Goal: Transaction & Acquisition: Purchase product/service

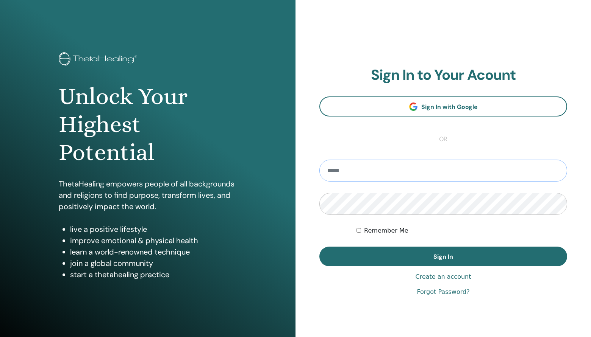
type input "**********"
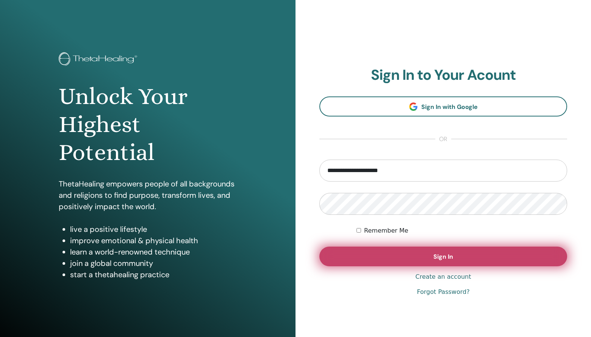
click at [416, 256] on button "Sign In" at bounding box center [443, 257] width 248 height 20
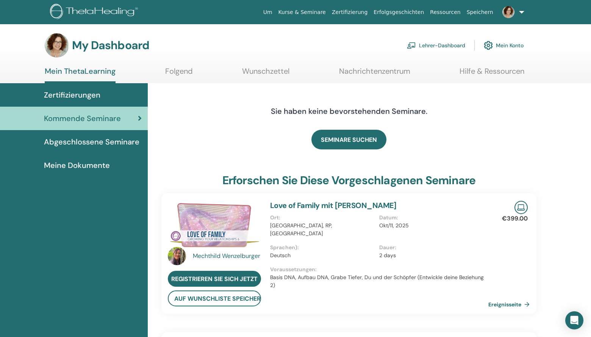
click at [509, 12] on img at bounding box center [508, 12] width 12 height 12
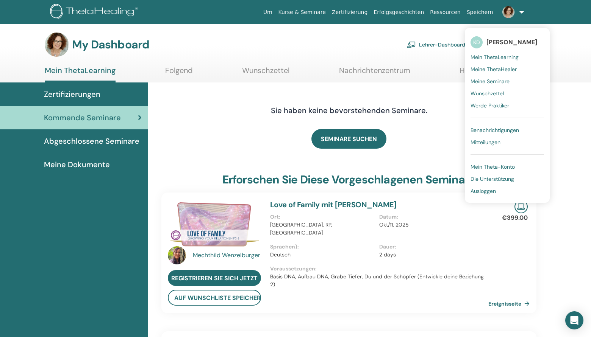
scroll to position [-1, 0]
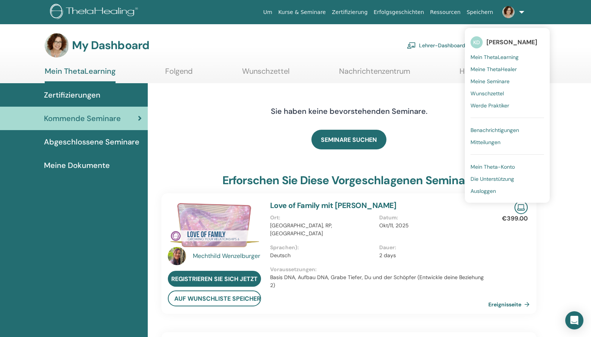
click at [498, 166] on span "Mein Theta-Konto" at bounding box center [492, 167] width 44 height 7
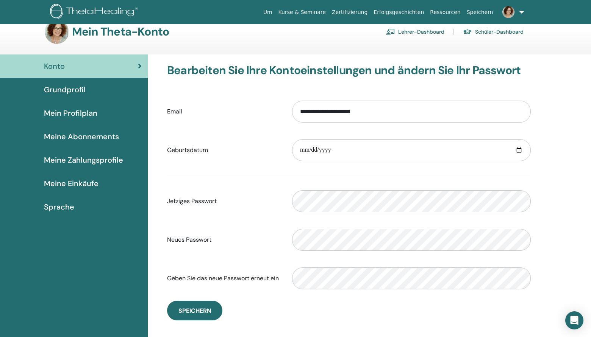
scroll to position [14, 0]
click at [90, 183] on span "Meine Einkäufe" at bounding box center [71, 183] width 55 height 11
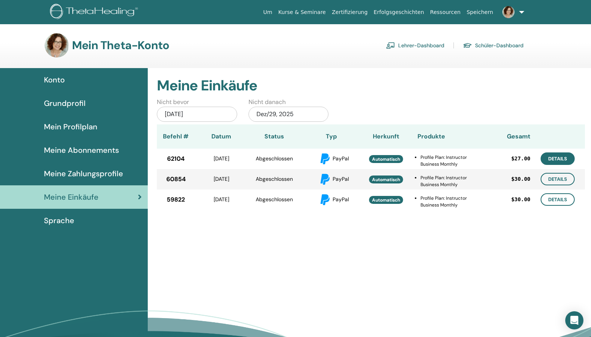
click at [557, 161] on link "Details" at bounding box center [557, 159] width 34 height 12
click at [559, 180] on link "Details" at bounding box center [557, 179] width 34 height 12
click at [564, 200] on link "Details" at bounding box center [557, 199] width 34 height 12
click at [512, 12] on img at bounding box center [508, 12] width 12 height 12
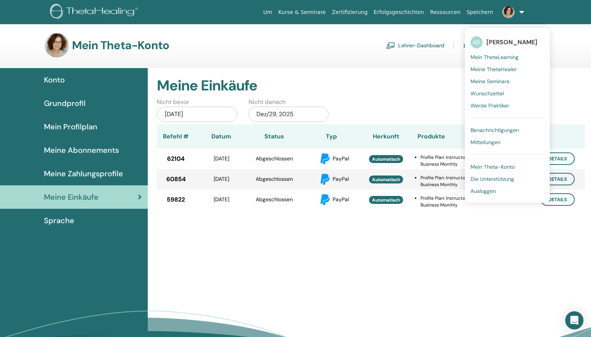
click at [489, 192] on span "Ausloggen" at bounding box center [482, 191] width 25 height 7
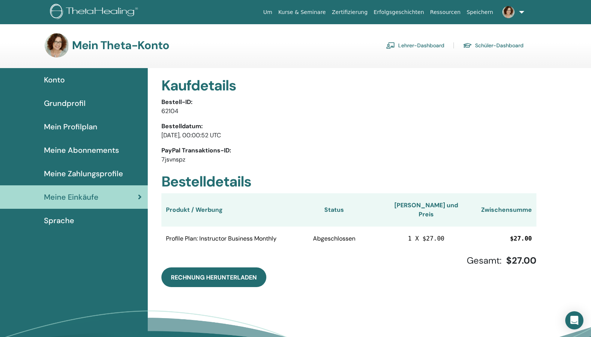
scroll to position [4, 0]
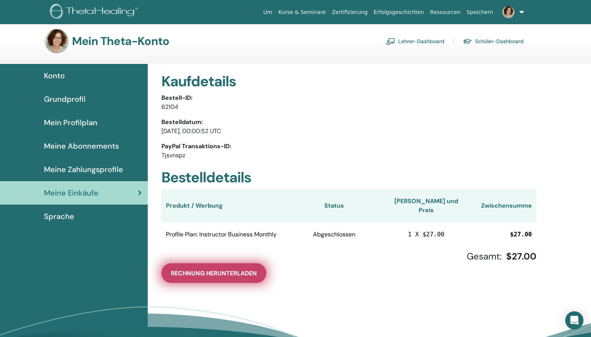
click at [233, 270] on span "Rechnung herunterladen" at bounding box center [214, 274] width 86 height 8
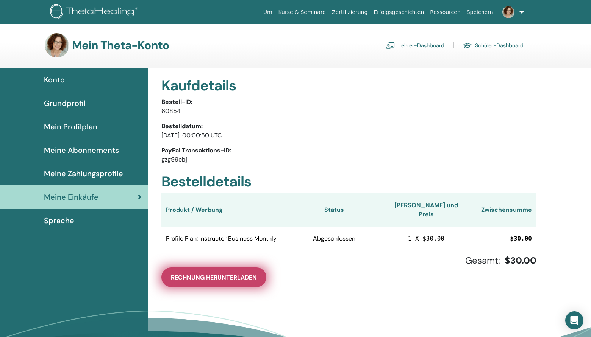
scroll to position [0, 0]
click at [241, 274] on span "Rechnung herunterladen" at bounding box center [214, 278] width 86 height 8
click at [216, 274] on span "Rechnung herunterladen" at bounding box center [214, 278] width 86 height 8
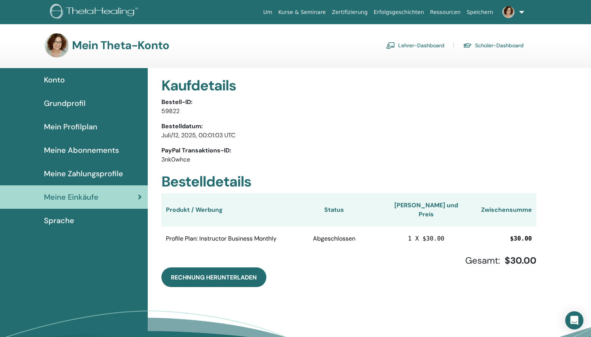
click at [106, 151] on span "Meine Abonnements" at bounding box center [81, 150] width 75 height 11
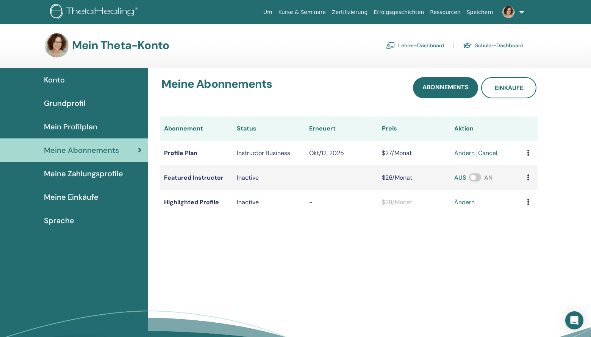
click at [77, 126] on span "Mein Profilplan" at bounding box center [70, 126] width 53 height 11
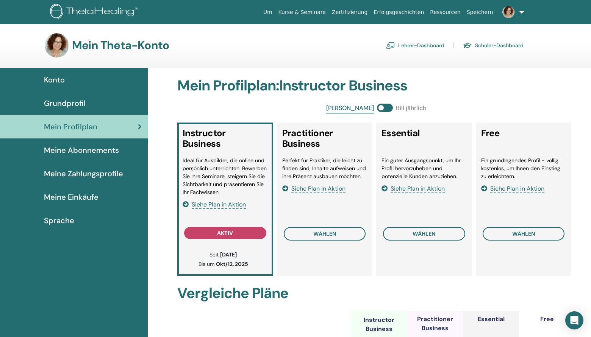
click at [320, 188] on span "Siehe Plan in Aktion" at bounding box center [318, 189] width 54 height 9
click at [425, 45] on link "Lehrer-Dashboard" at bounding box center [415, 45] width 58 height 12
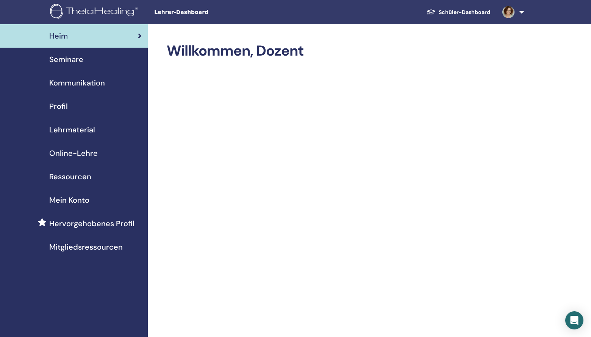
click at [81, 130] on span "Lehrmaterial" at bounding box center [72, 129] width 46 height 11
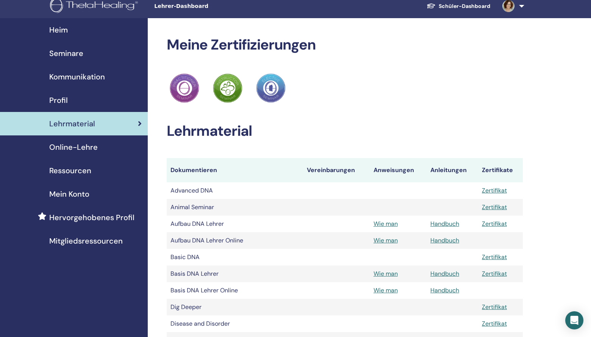
scroll to position [6, 0]
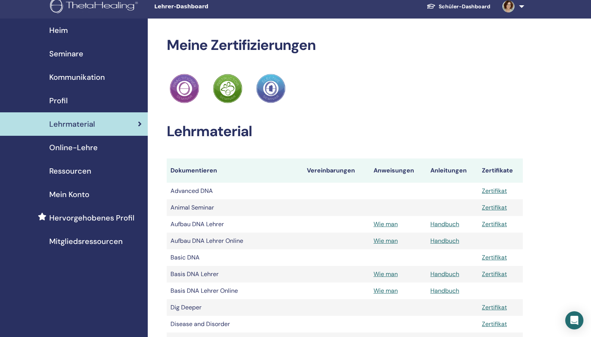
click at [82, 148] on span "Online-Lehre" at bounding box center [73, 147] width 48 height 11
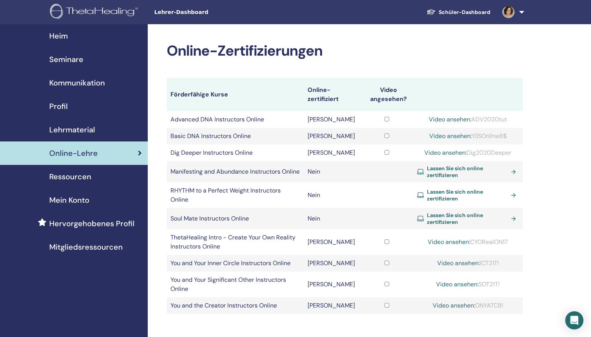
click at [484, 168] on span "Lassen Sie sich online zertifizieren" at bounding box center [467, 172] width 81 height 14
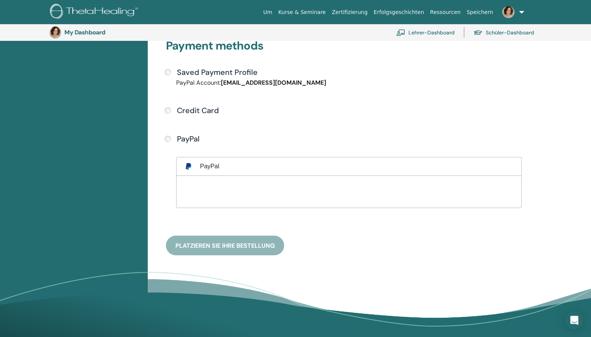
scroll to position [206, 0]
click at [233, 245] on div "Payment methods Saved Payment Profile PayPal Account: [EMAIL_ADDRESS][DOMAIN_NA…" at bounding box center [348, 138] width 375 height 235
click at [253, 246] on div "Payment methods Saved Payment Profile PayPal Account: [EMAIL_ADDRESS][DOMAIN_NA…" at bounding box center [348, 138] width 375 height 235
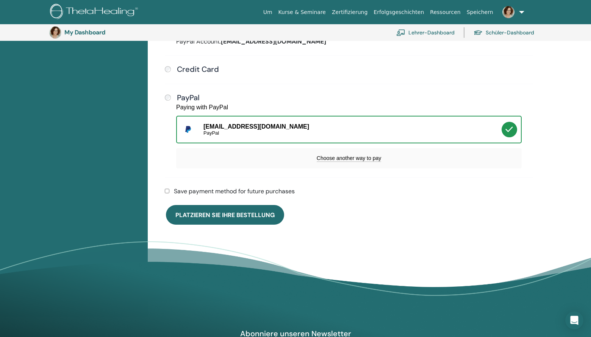
scroll to position [248, 0]
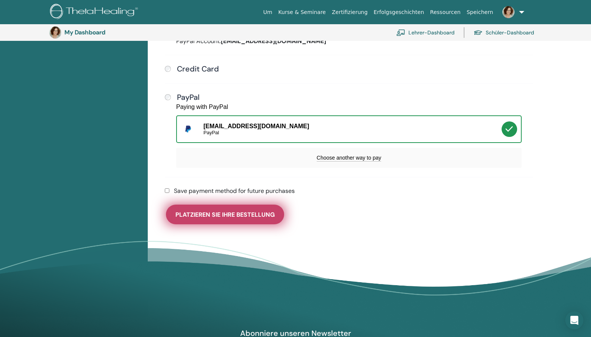
click at [240, 213] on span "Platzieren Sie Ihre Bestellung" at bounding box center [224, 215] width 99 height 8
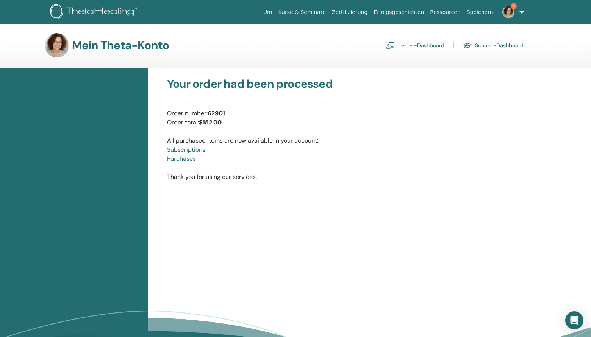
click at [196, 150] on link "Subscriptions" at bounding box center [186, 150] width 38 height 8
click at [182, 159] on link "Purchases" at bounding box center [181, 159] width 29 height 8
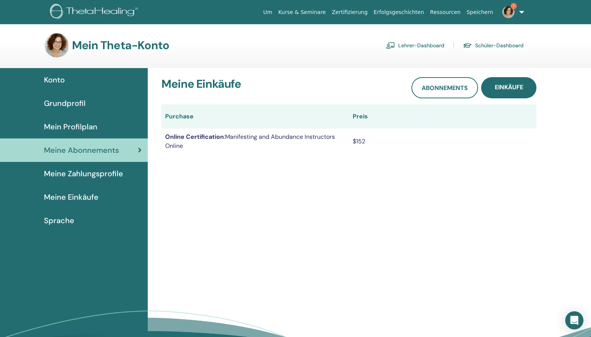
click at [86, 196] on span "Meine Einkäufe" at bounding box center [71, 197] width 55 height 11
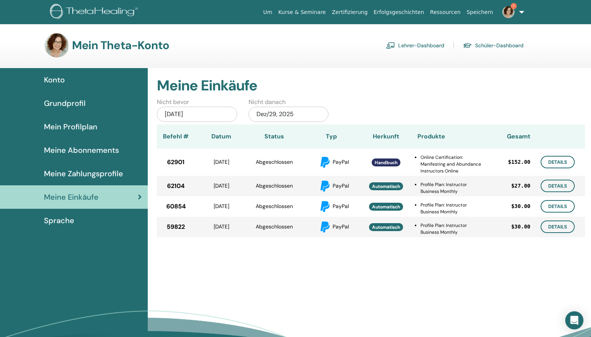
scroll to position [2, 0]
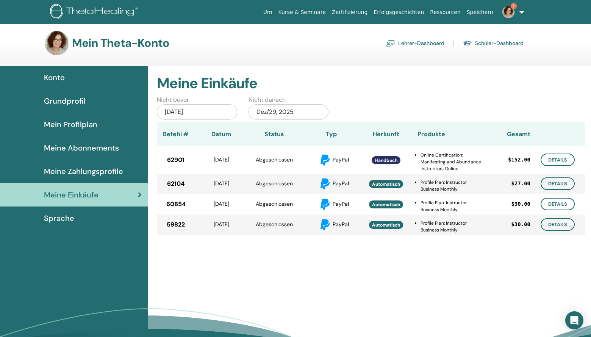
click at [389, 161] on span "Handbuch" at bounding box center [385, 161] width 23 height 6
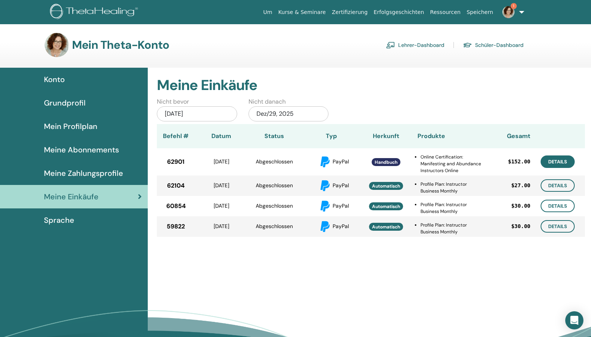
click at [566, 159] on link "Details" at bounding box center [557, 162] width 34 height 12
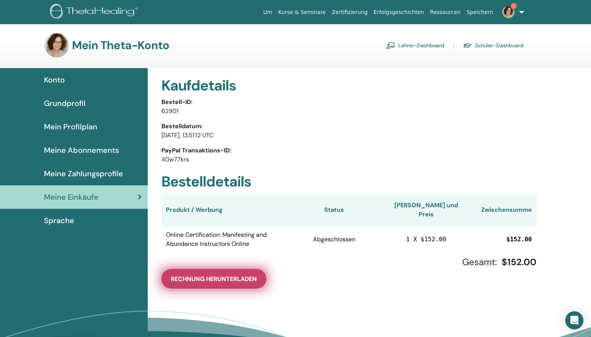
click at [214, 275] on span "Rechnung herunterladen" at bounding box center [214, 279] width 86 height 8
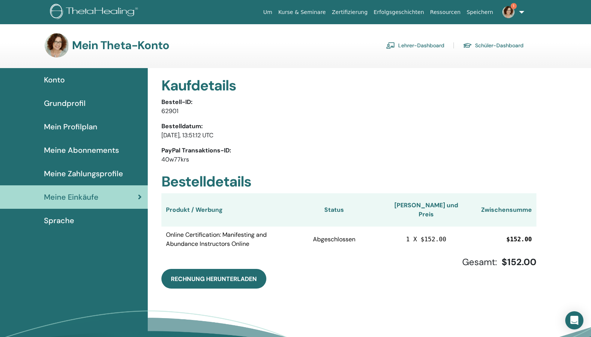
click at [431, 45] on link "Lehrer-Dashboard" at bounding box center [415, 45] width 58 height 12
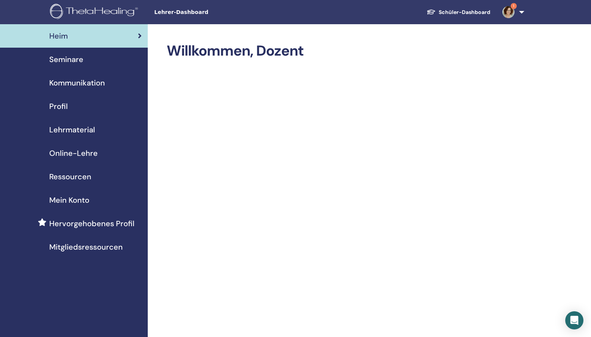
click at [70, 151] on span "Online-Lehre" at bounding box center [73, 153] width 48 height 11
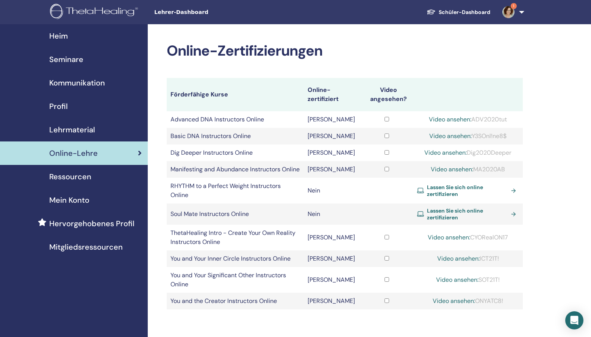
click at [510, 11] on img at bounding box center [508, 12] width 12 height 12
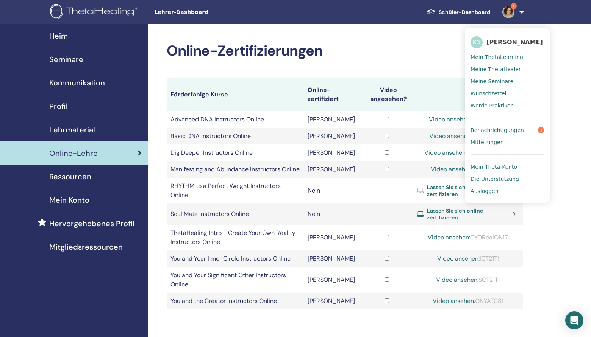
click at [520, 131] on link "Benachrichtigungen 1" at bounding box center [506, 130] width 73 height 12
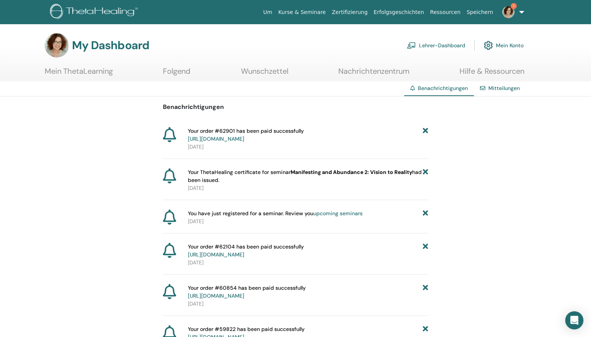
click at [510, 13] on img at bounding box center [508, 12] width 12 height 12
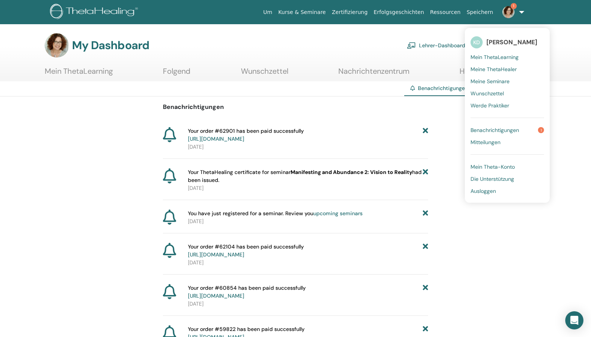
click at [484, 190] on span "Ausloggen" at bounding box center [482, 191] width 25 height 7
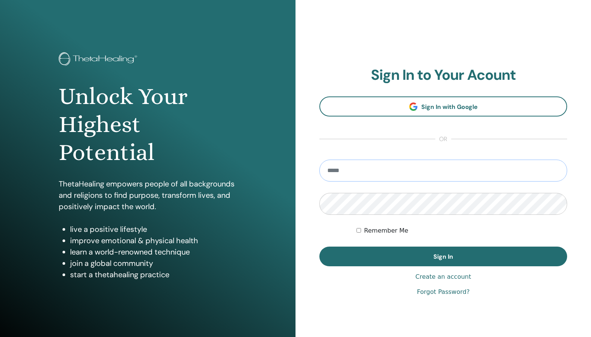
type input "**********"
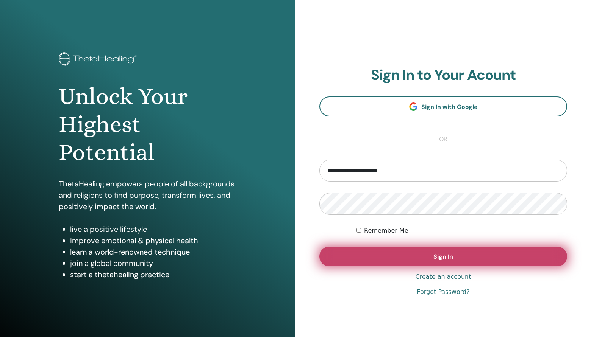
click at [382, 259] on button "Sign In" at bounding box center [443, 257] width 248 height 20
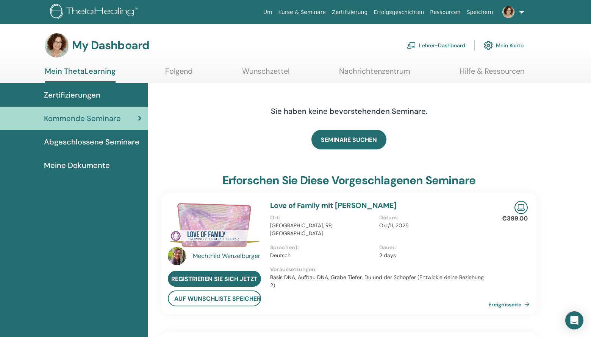
click at [83, 140] on span "Abgeschlossene Seminare" at bounding box center [91, 141] width 95 height 11
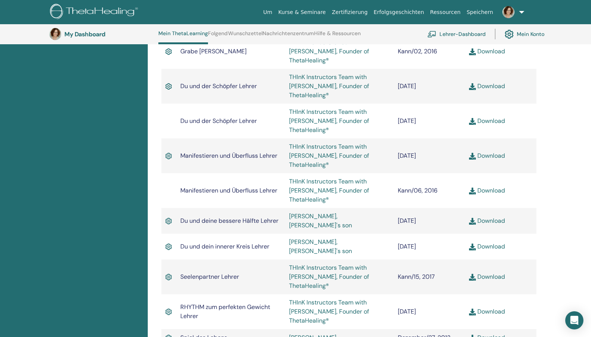
scroll to position [774, 0]
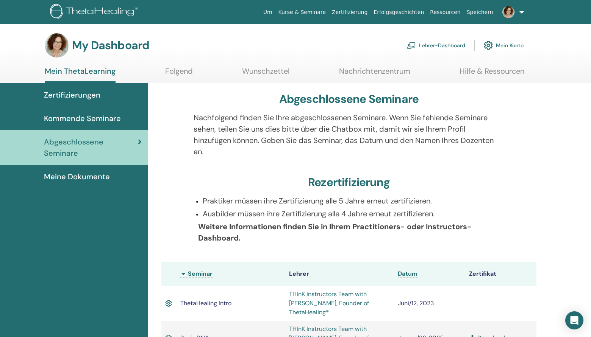
scroll to position [0, 0]
click at [97, 171] on span "Meine Dokumente" at bounding box center [77, 176] width 66 height 11
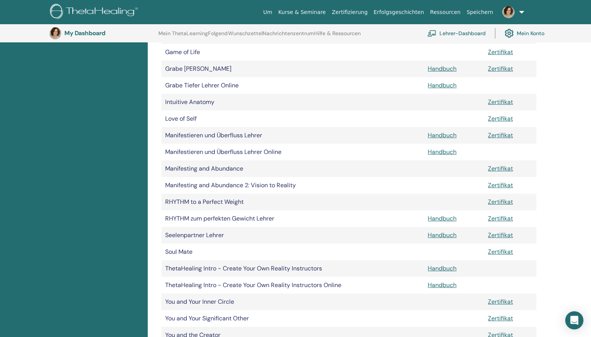
scroll to position [442, 0]
click at [444, 151] on link "Handbuch" at bounding box center [441, 152] width 29 height 8
